Goal: Find specific page/section

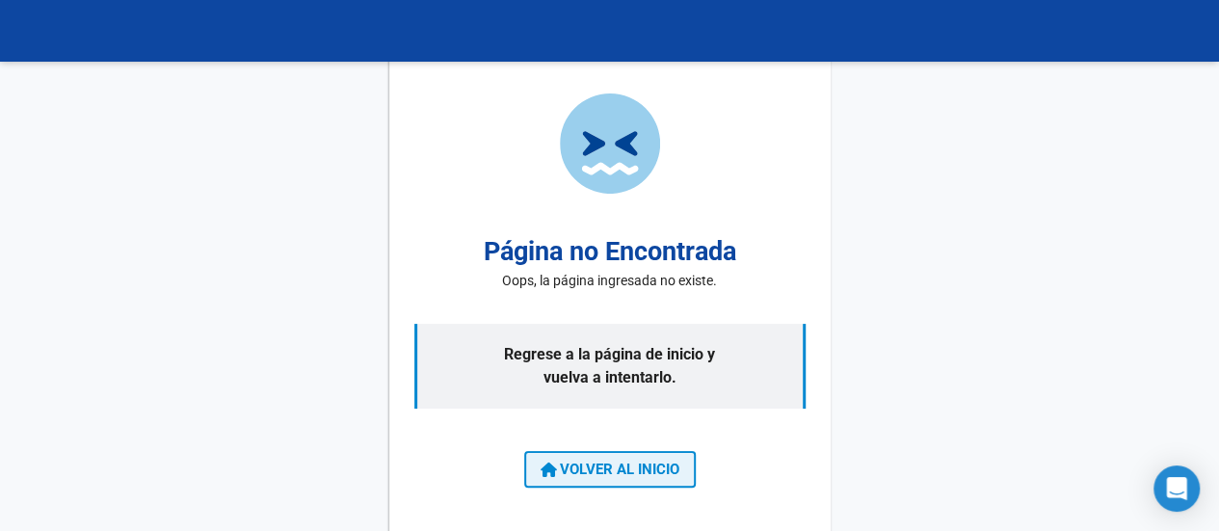
click at [622, 467] on span "VOLVER AL INICIO" at bounding box center [609, 468] width 139 height 17
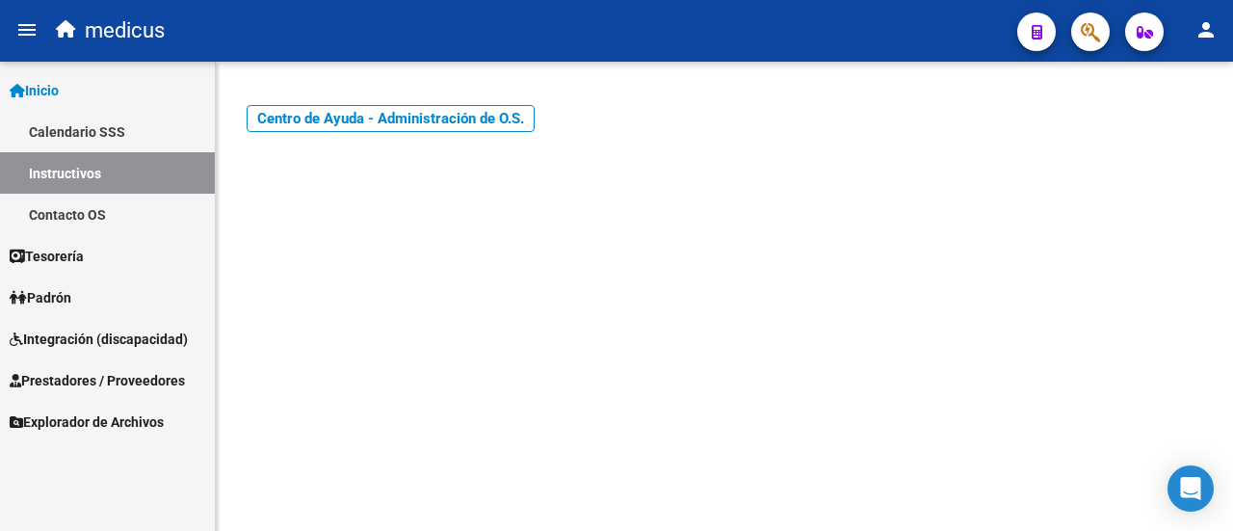
click at [118, 342] on span "Integración (discapacidad)" at bounding box center [99, 339] width 178 height 21
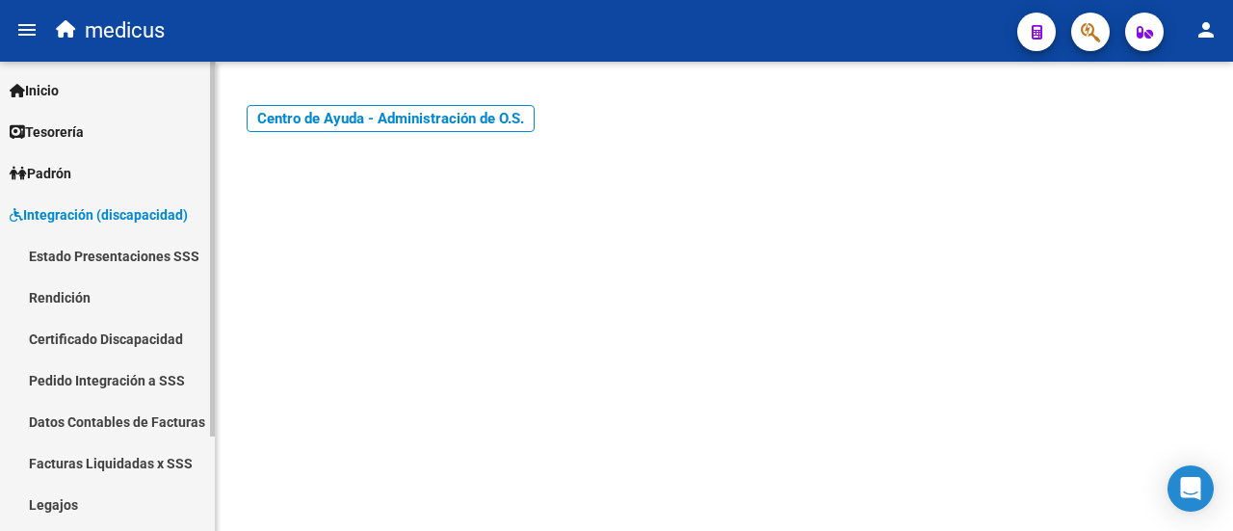
scroll to position [96, 0]
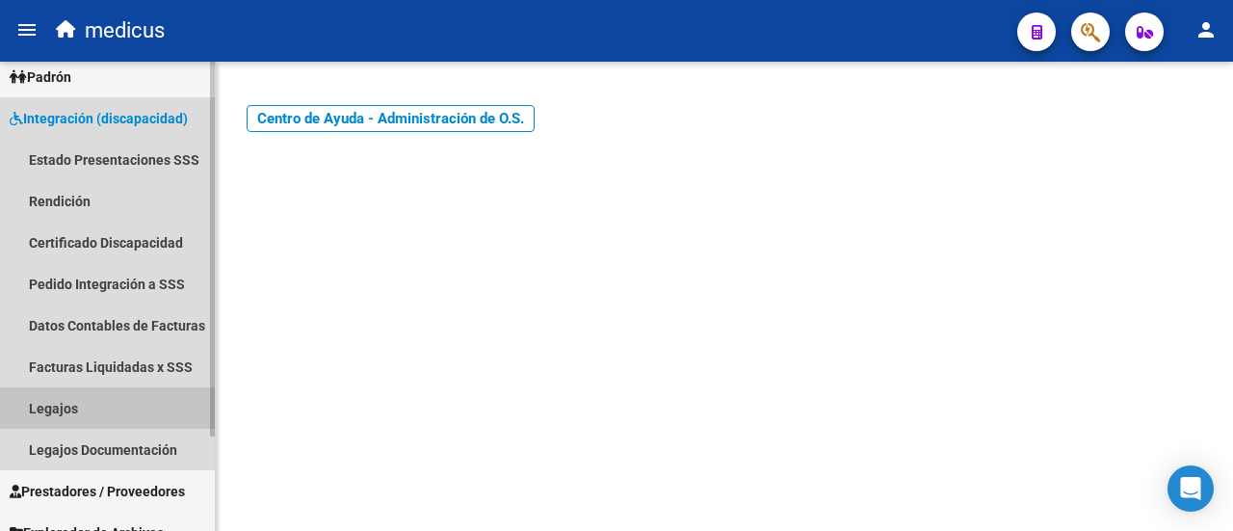
click at [77, 411] on link "Legajos" at bounding box center [107, 407] width 215 height 41
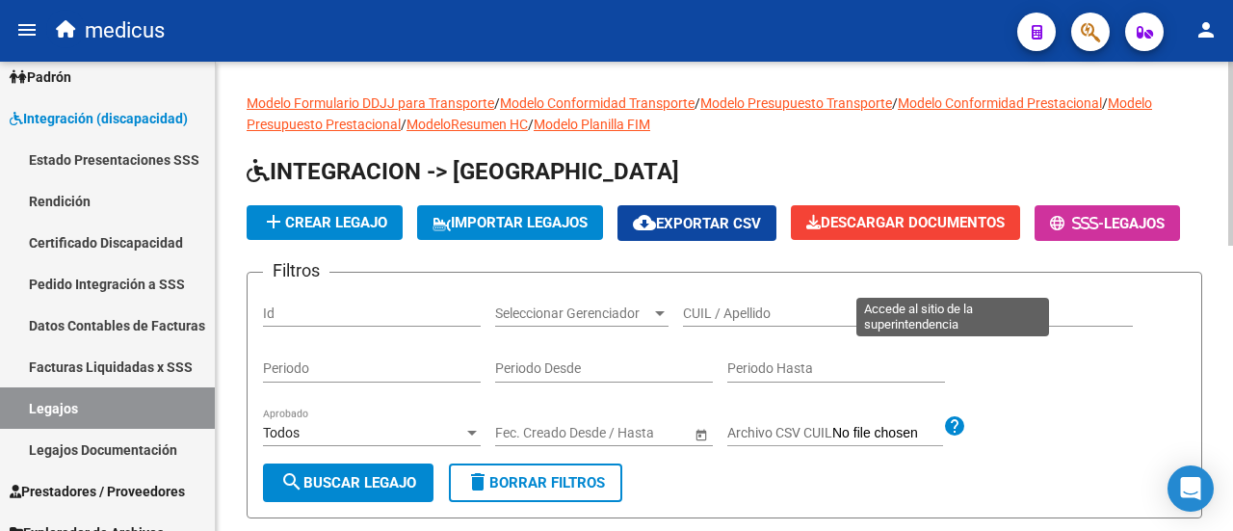
click at [1035, 241] on button "- Legajos" at bounding box center [1107, 223] width 145 height 36
